Goal: Information Seeking & Learning: Learn about a topic

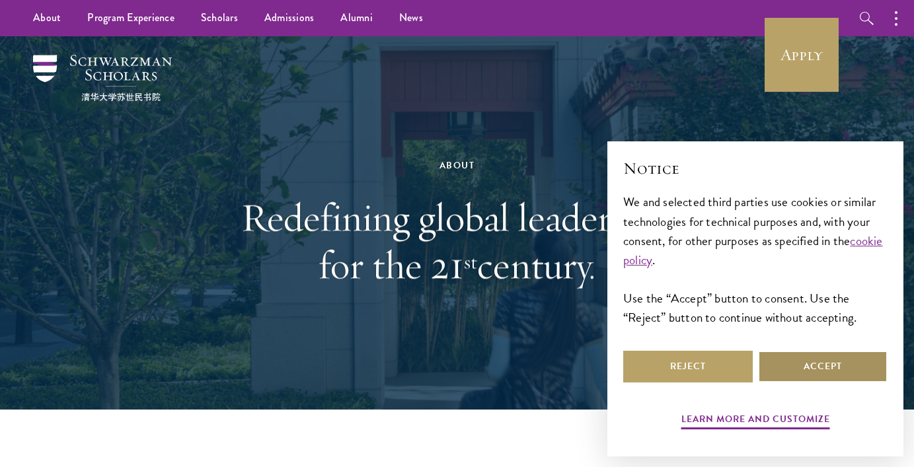
click at [814, 374] on button "Accept" at bounding box center [823, 367] width 130 height 32
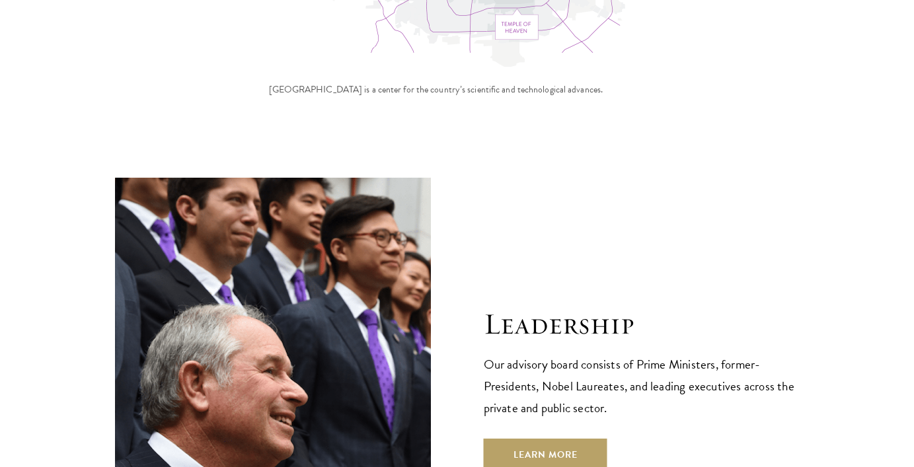
scroll to position [4461, 0]
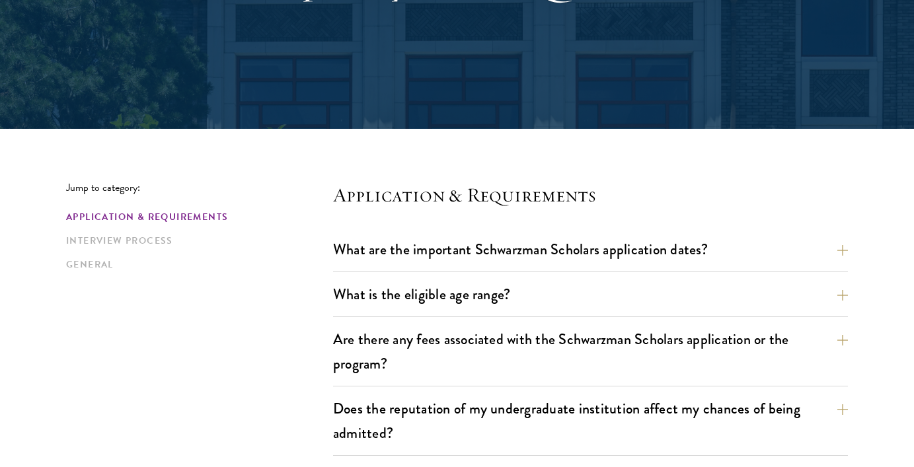
scroll to position [214, 0]
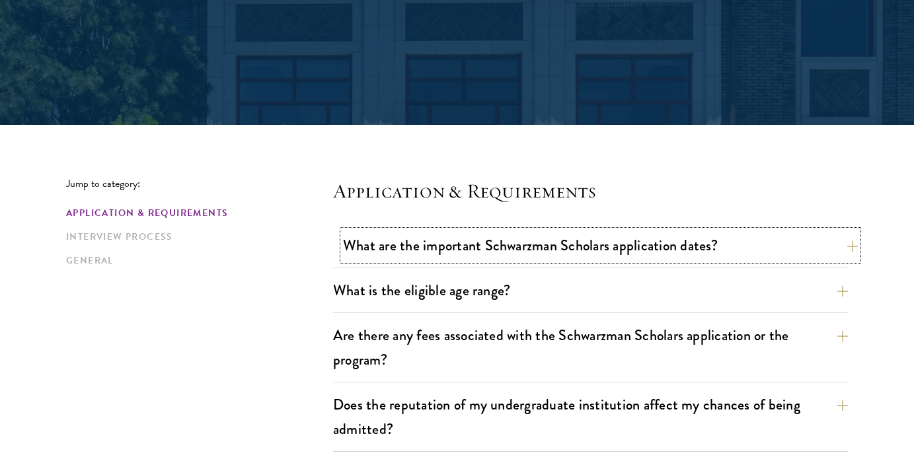
click at [504, 251] on button "What are the important Schwarzman Scholars application dates?" at bounding box center [600, 246] width 515 height 30
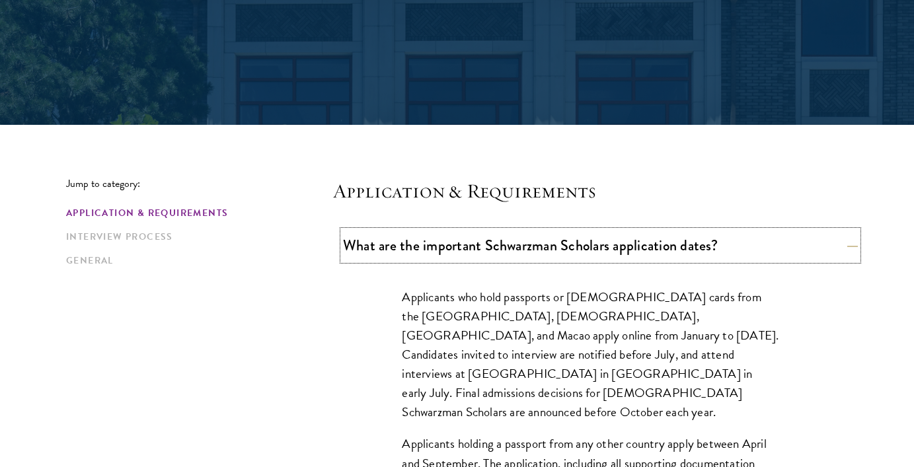
click at [504, 251] on button "What are the important Schwarzman Scholars application dates?" at bounding box center [600, 246] width 515 height 30
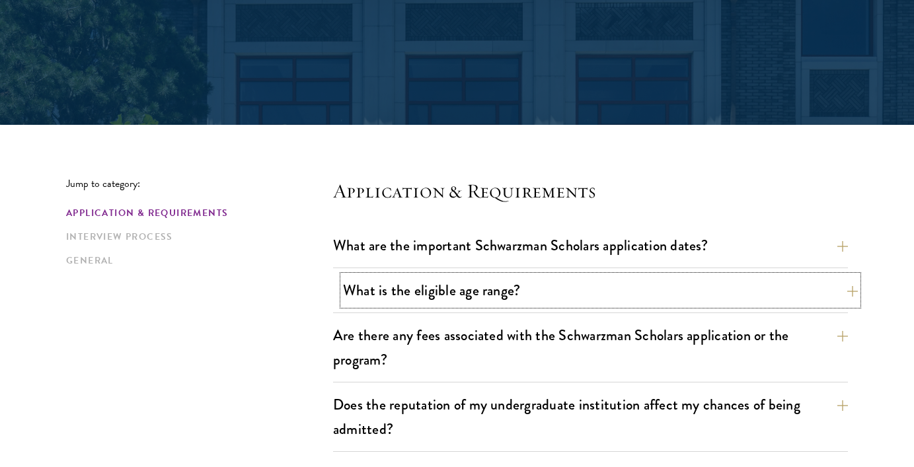
click at [481, 292] on button "What is the eligible age range?" at bounding box center [600, 291] width 515 height 30
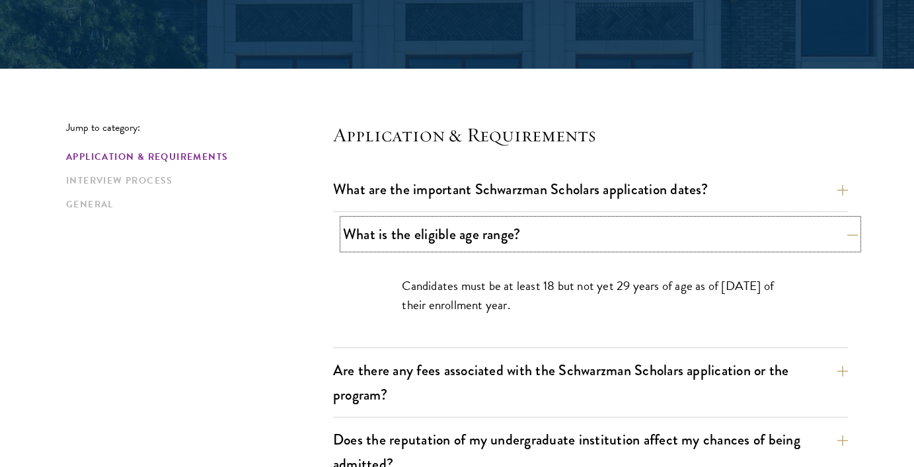
scroll to position [304, 0]
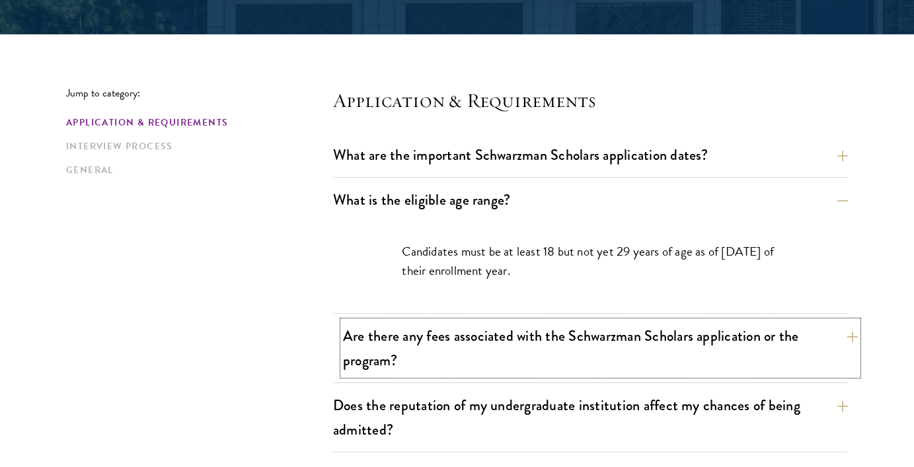
click at [470, 349] on button "Are there any fees associated with the Schwarzman Scholars application or the p…" at bounding box center [600, 348] width 515 height 54
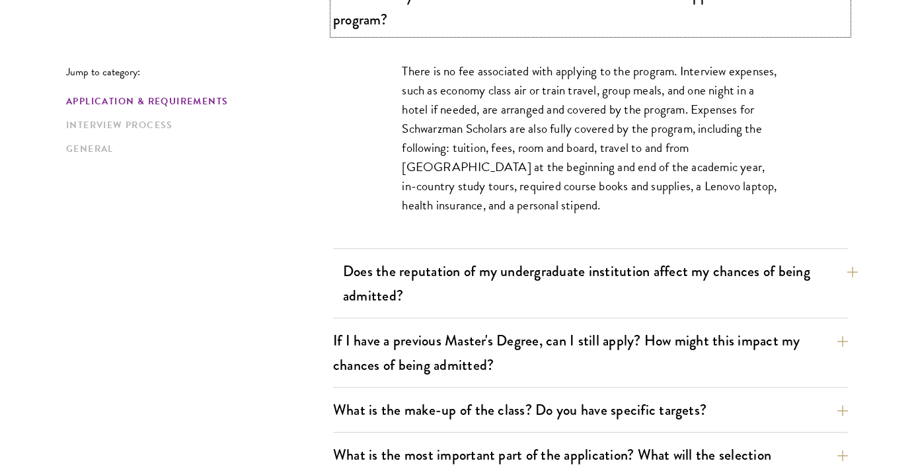
scroll to position [571, 0]
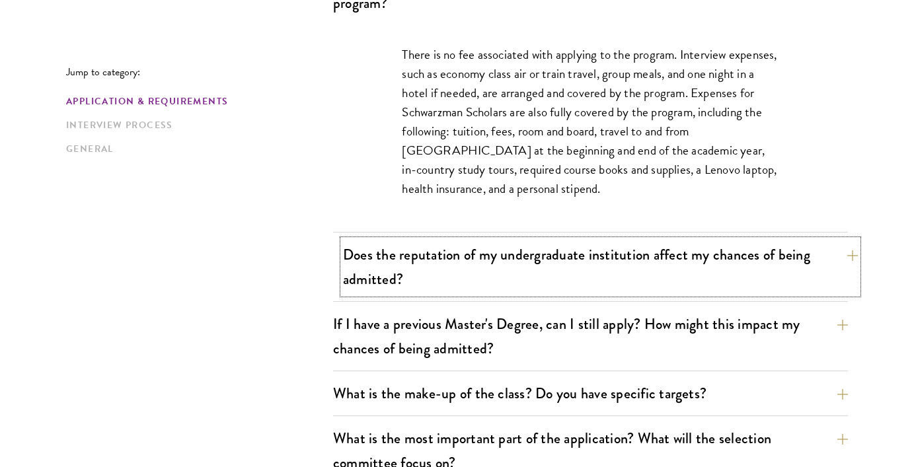
click at [430, 288] on button "Does the reputation of my undergraduate institution affect my chances of being …" at bounding box center [600, 267] width 515 height 54
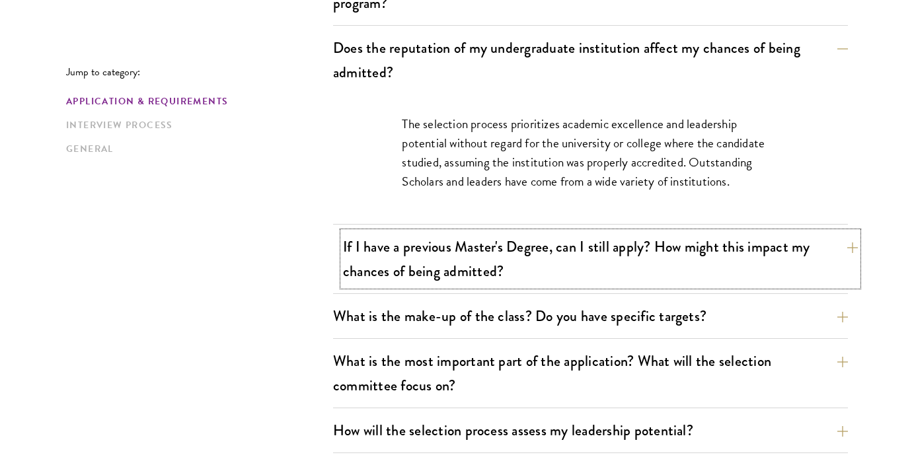
click at [408, 267] on button "If I have a previous Master's Degree, can I still apply? How might this impact …" at bounding box center [600, 259] width 515 height 54
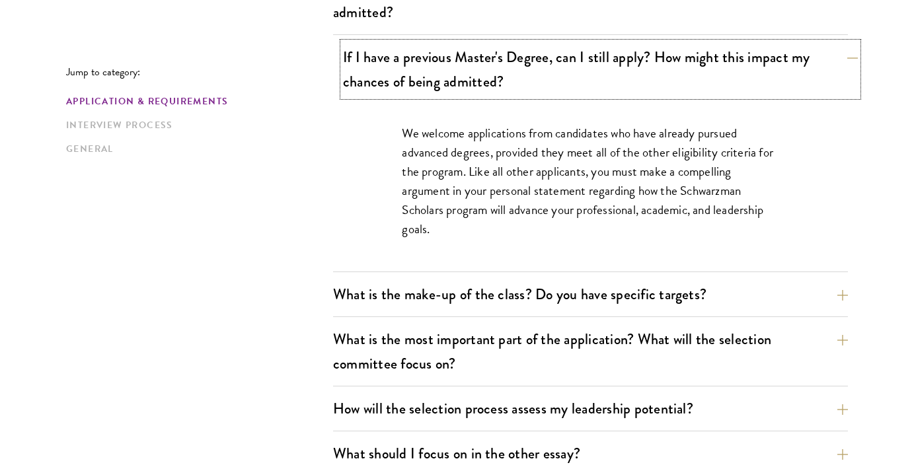
scroll to position [650, 0]
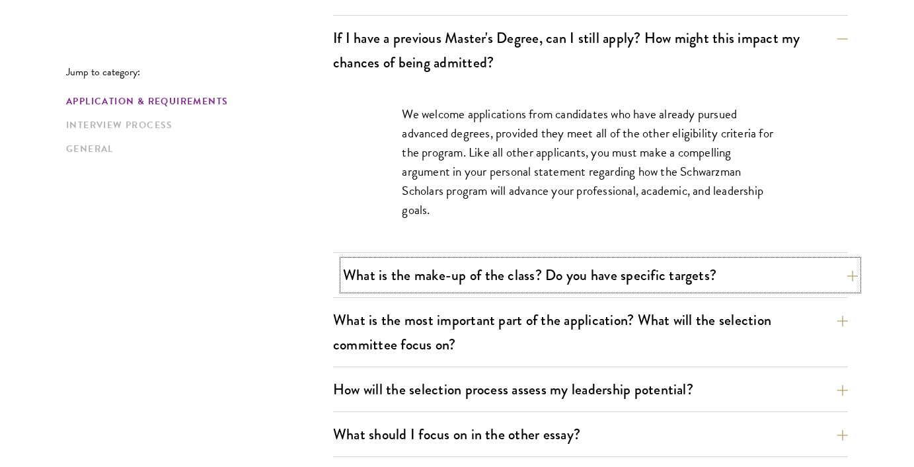
click at [383, 272] on button "What is the make-up of the class? Do you have specific targets?" at bounding box center [600, 275] width 515 height 30
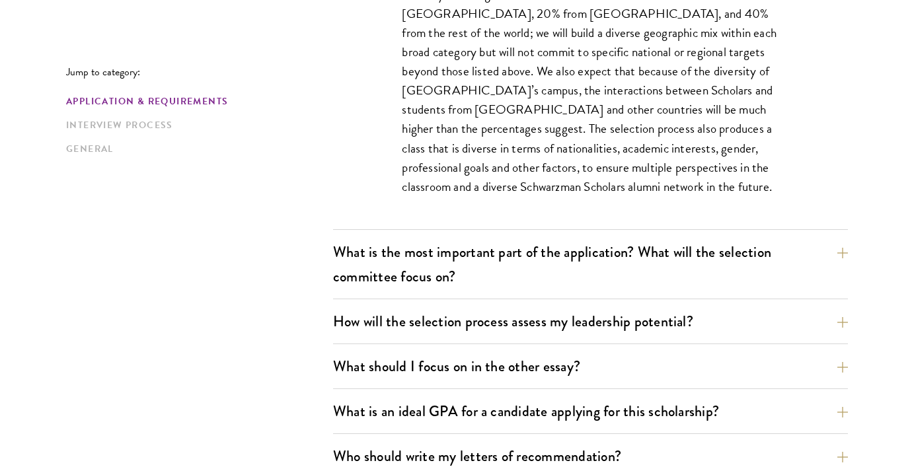
scroll to position [834, 0]
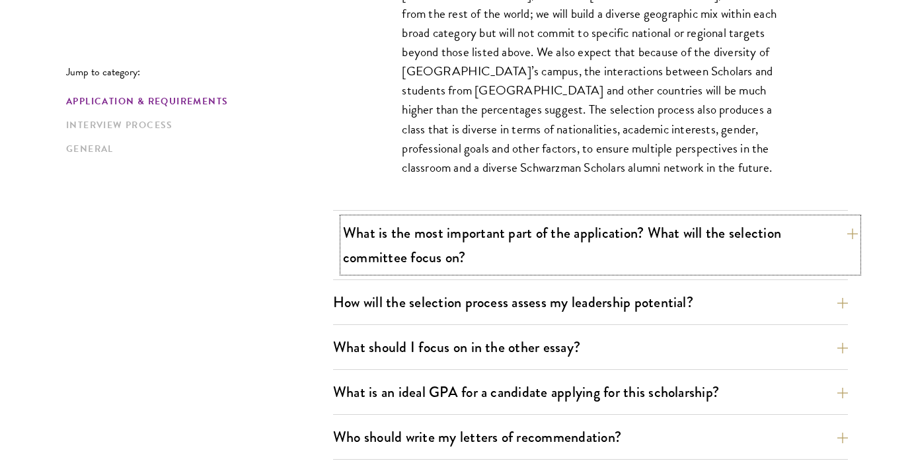
click at [383, 226] on button "What is the most important part of the application? What will the selection com…" at bounding box center [600, 245] width 515 height 54
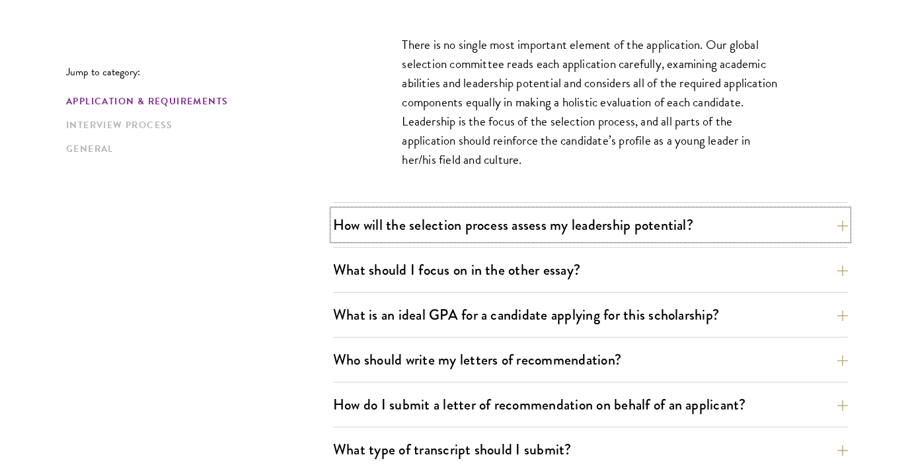
click at [383, 226] on button "How will the selection process assess my leadership potential?" at bounding box center [590, 225] width 515 height 30
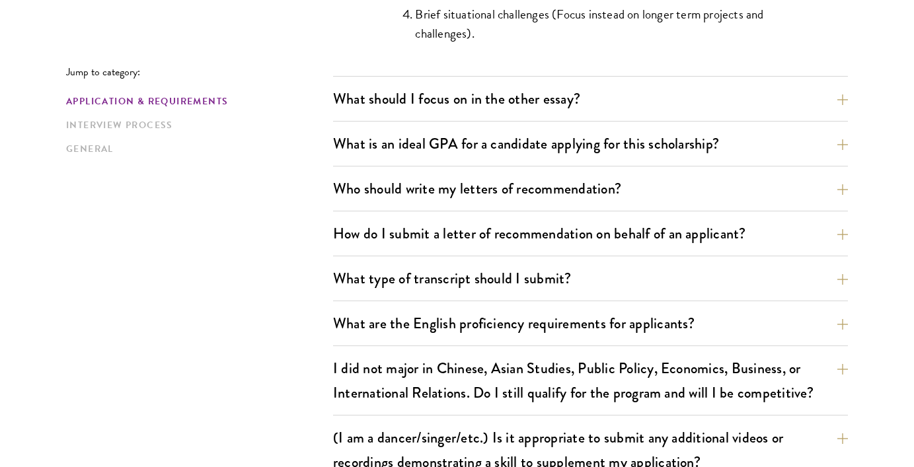
scroll to position [1520, 0]
